Goal: Obtain resource: Obtain resource

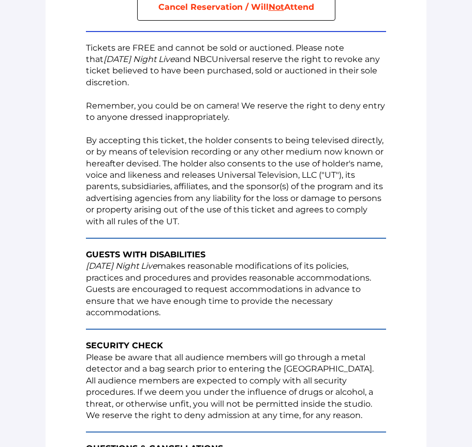
scroll to position [457, 0]
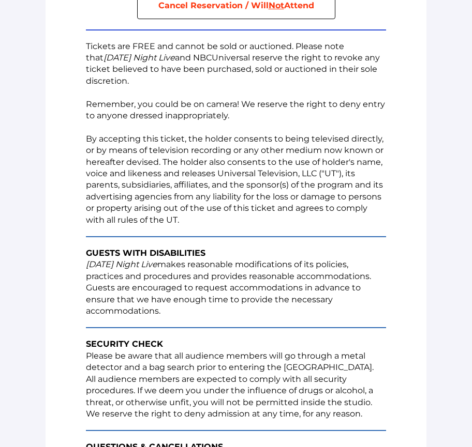
click at [247, 173] on p "By accepting this ticket, the holder consents to being televised directly, or b…" at bounding box center [236, 179] width 300 height 93
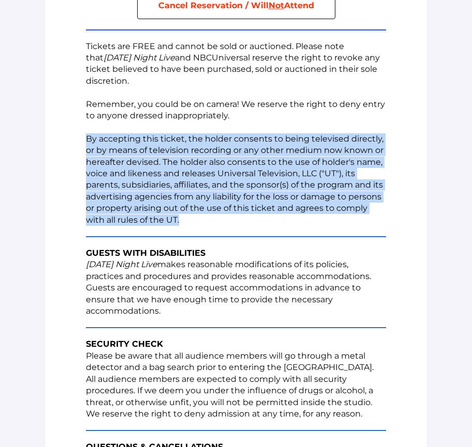
click at [247, 173] on p "By accepting this ticket, the holder consents to being televised directly, or b…" at bounding box center [236, 179] width 300 height 93
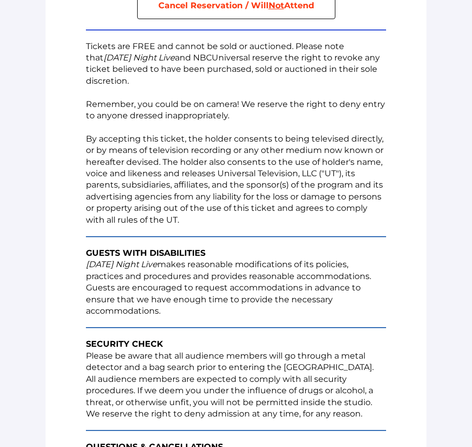
click at [233, 176] on p "By accepting this ticket, the holder consents to being televised directly, or b…" at bounding box center [236, 179] width 300 height 93
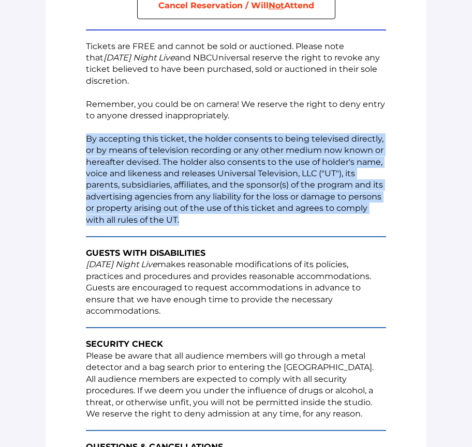
click at [233, 176] on p "By accepting this ticket, the holder consents to being televised directly, or b…" at bounding box center [236, 179] width 300 height 93
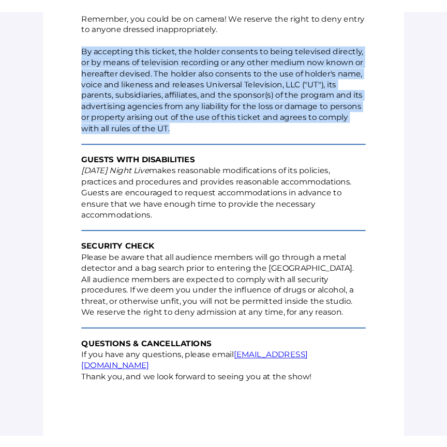
scroll to position [551, 0]
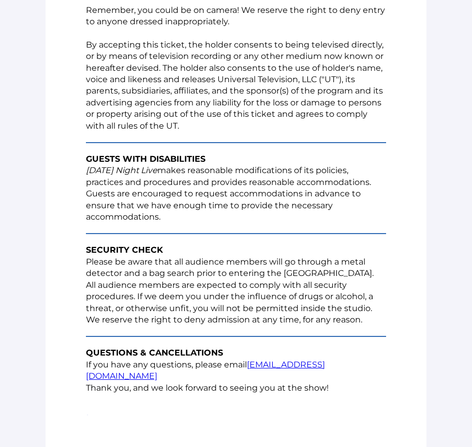
click at [233, 176] on p "[DATE] Night Live makes reasonable modifications of its policies, practices and…" at bounding box center [236, 194] width 300 height 58
click at [197, 326] on td "SECURITY CHECK Please be aware that all audience members will go through a meta…" at bounding box center [236, 286] width 310 height 92
click at [204, 127] on p "By accepting this ticket, the holder consents to being televised directly, or b…" at bounding box center [236, 85] width 300 height 93
click at [294, 190] on p "[DATE] Night Live makes reasonable modifications of its policies, practices and…" at bounding box center [236, 194] width 300 height 58
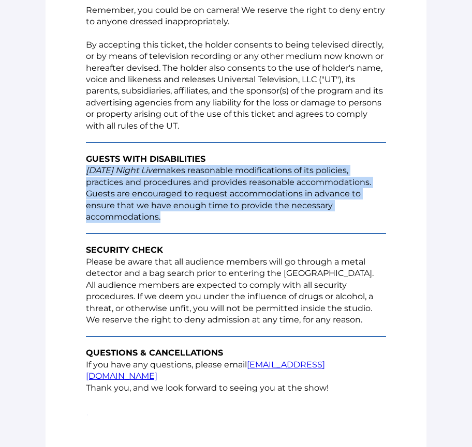
click at [294, 190] on p "[DATE] Night Live makes reasonable modifications of its policies, practices and…" at bounding box center [236, 194] width 300 height 58
click at [293, 190] on p "[DATE] Night Live makes reasonable modifications of its policies, practices and…" at bounding box center [236, 194] width 300 height 58
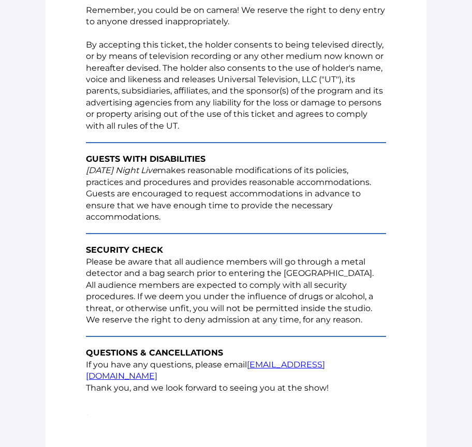
click at [293, 190] on p "[DATE] Night Live makes reasonable modifications of its policies, practices and…" at bounding box center [236, 194] width 300 height 58
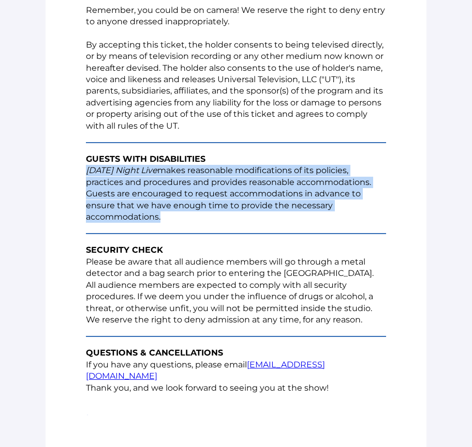
click at [293, 190] on p "[DATE] Night Live makes reasonable modifications of its policies, practices and…" at bounding box center [236, 194] width 300 height 58
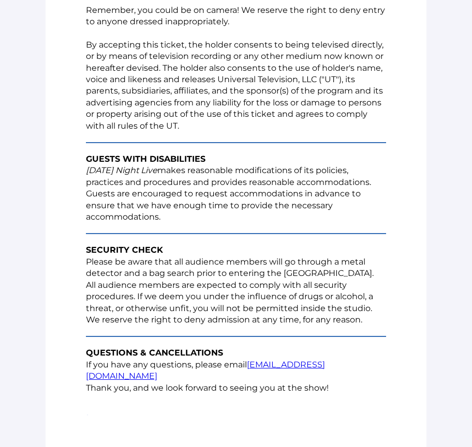
click at [289, 65] on p "By accepting this ticket, the holder consents to being televised directly, or b…" at bounding box center [236, 85] width 300 height 93
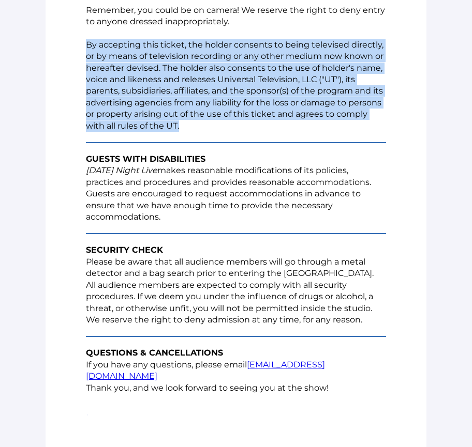
click at [289, 65] on p "By accepting this ticket, the holder consents to being televised directly, or b…" at bounding box center [236, 85] width 300 height 93
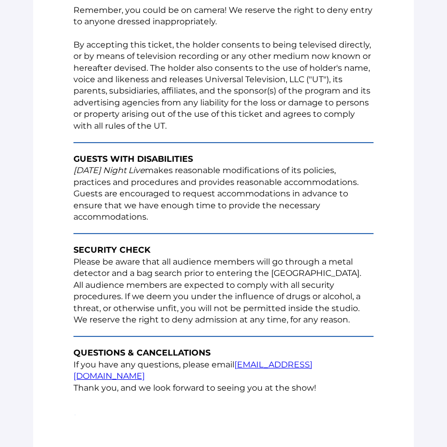
click at [220, 187] on p "[DATE] Night Live makes reasonable modifications of its policies, practices and…" at bounding box center [223, 194] width 300 height 58
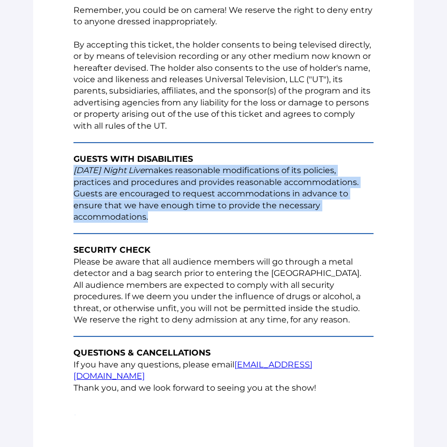
click at [220, 187] on p "[DATE] Night Live makes reasonable modifications of its policies, practices and…" at bounding box center [223, 194] width 300 height 58
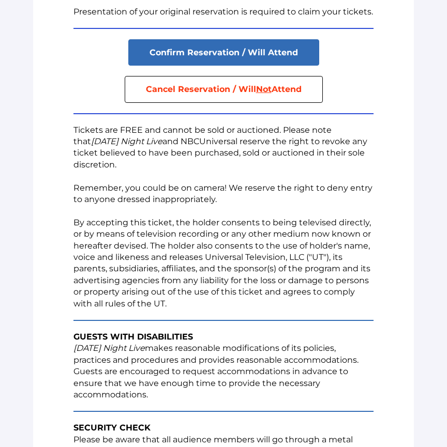
scroll to position [304, 0]
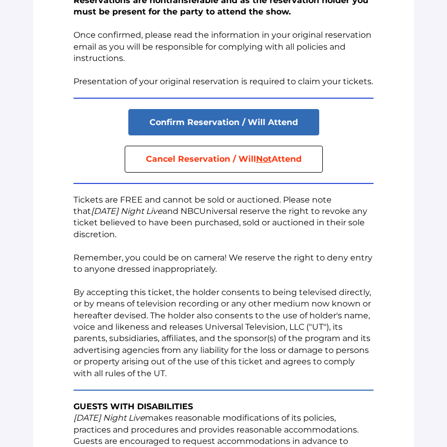
click at [210, 220] on p "Tickets are FREE and cannot be sold or auctioned. Please note that [DATE] Night…" at bounding box center [223, 218] width 300 height 47
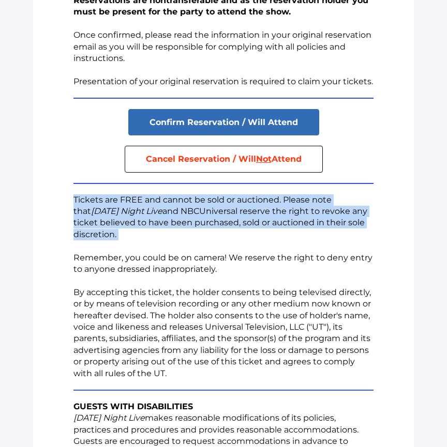
click at [210, 220] on p "Tickets are FREE and cannot be sold or auctioned. Please note that [DATE] Night…" at bounding box center [223, 218] width 300 height 47
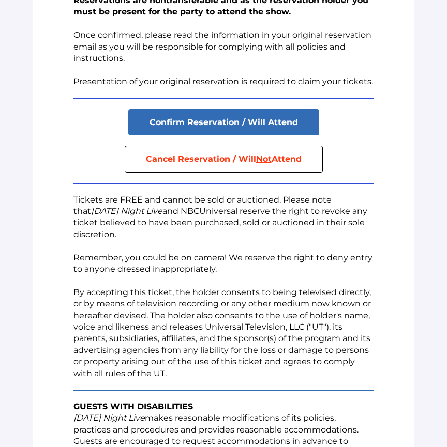
click at [196, 271] on p "Remember, you could be on camera! We reserve the right to deny entry to anyone …" at bounding box center [223, 263] width 300 height 23
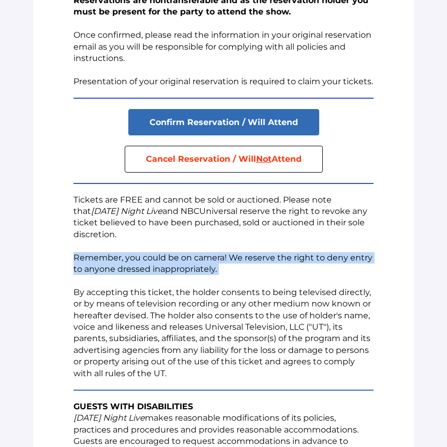
click at [196, 271] on p "Remember, you could be on camera! We reserve the right to deny entry to anyone …" at bounding box center [223, 263] width 300 height 23
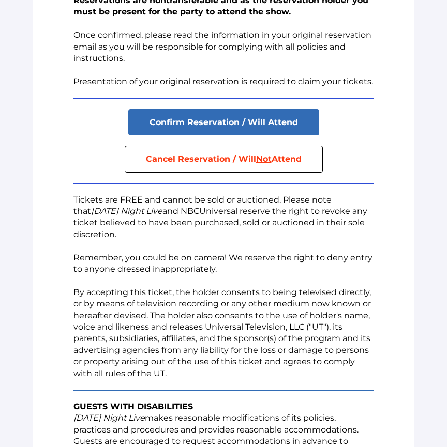
click at [192, 301] on p "By accepting this ticket, the holder consents to being televised directly, or b…" at bounding box center [223, 333] width 300 height 93
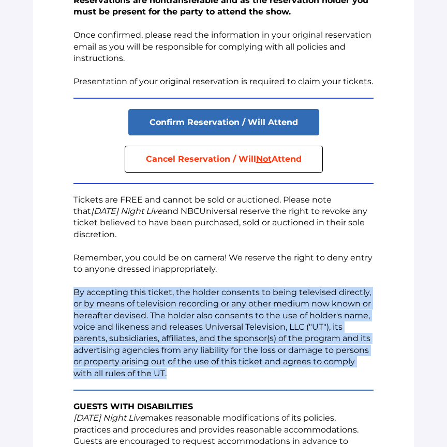
click at [192, 301] on p "By accepting this ticket, the holder consents to being televised directly, or b…" at bounding box center [223, 333] width 300 height 93
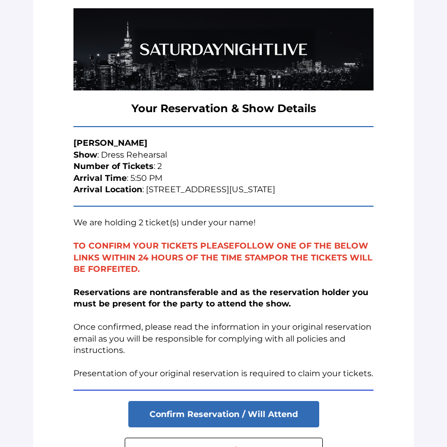
scroll to position [0, 0]
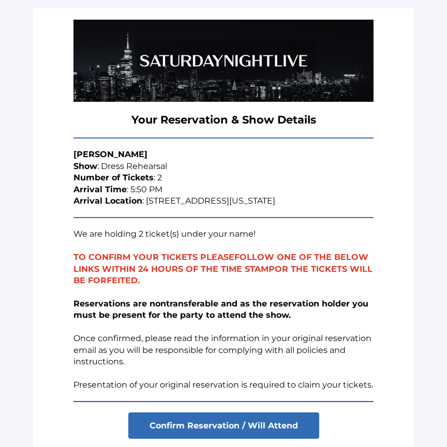
click at [120, 346] on p "Reservations are nontransferable and as the reservation holder you must be pres…" at bounding box center [223, 332] width 300 height 69
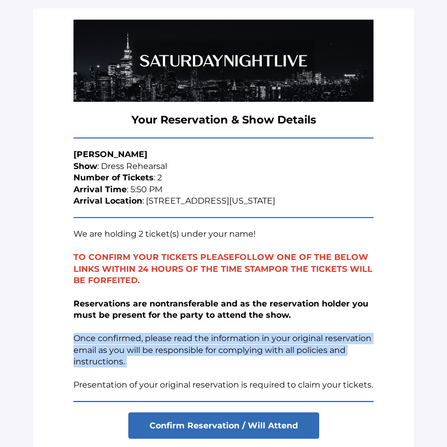
click at [120, 346] on p "Reservations are nontransferable and as the reservation holder you must be pres…" at bounding box center [223, 332] width 300 height 69
click at [118, 345] on p "Reservations are nontransferable and as the reservation holder you must be pres…" at bounding box center [223, 332] width 300 height 69
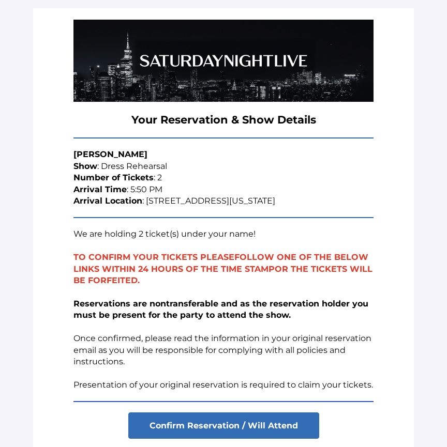
click at [132, 324] on p "Reservations are nontransferable and as the reservation holder you must be pres…" at bounding box center [223, 332] width 300 height 69
